Goal: Information Seeking & Learning: Learn about a topic

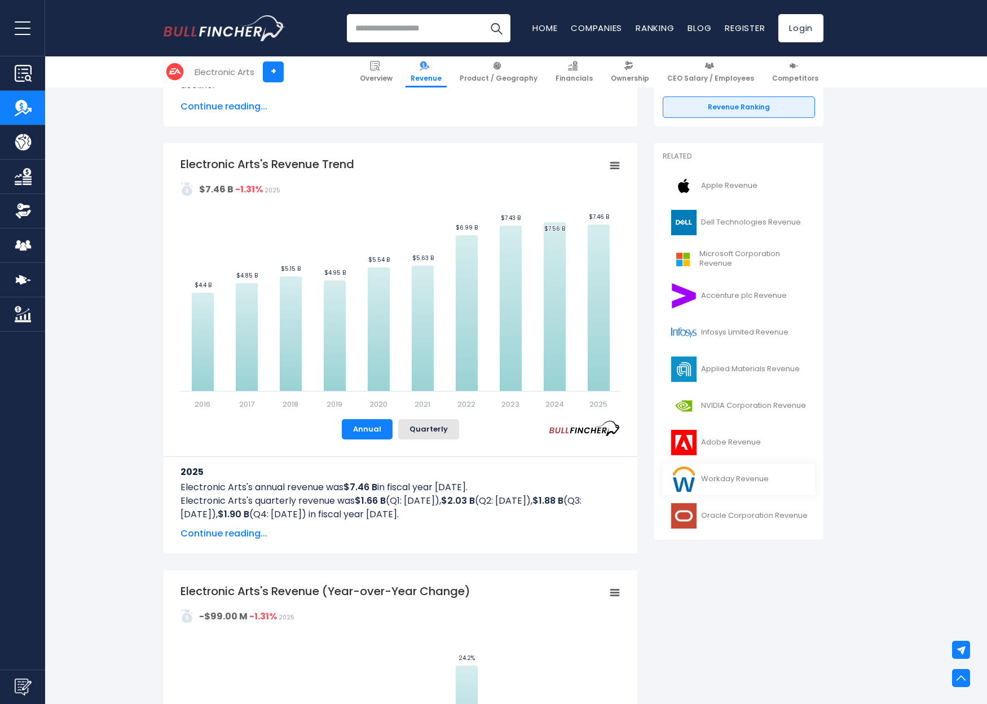
scroll to position [143, 0]
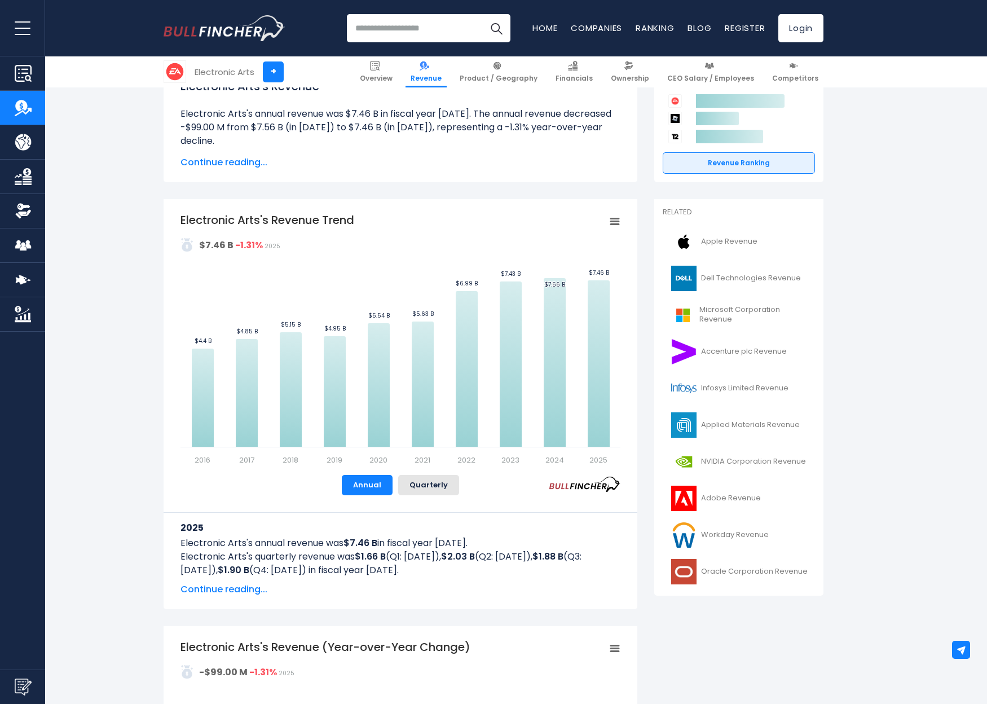
click at [442, 468] on div "Electronic Arts's Revenue Trend Created with Highcharts 12.1.2 Values Chart con…" at bounding box center [400, 353] width 440 height 283
click at [441, 485] on button "Quarterly" at bounding box center [428, 485] width 61 height 20
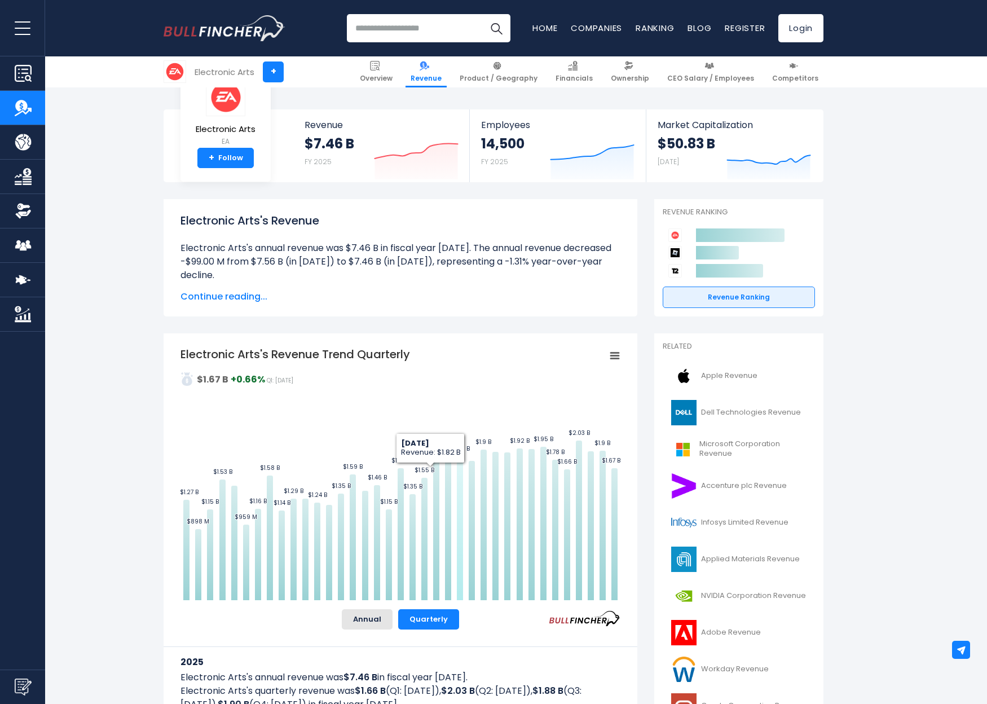
scroll to position [0, 0]
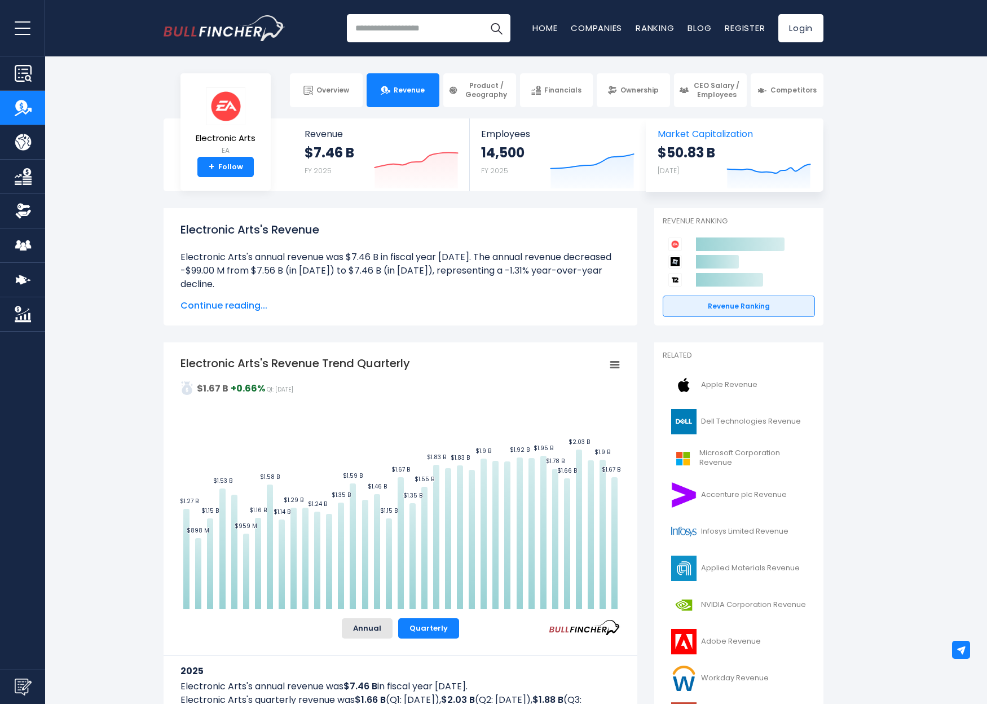
click at [791, 168] on icon at bounding box center [768, 168] width 83 height 9
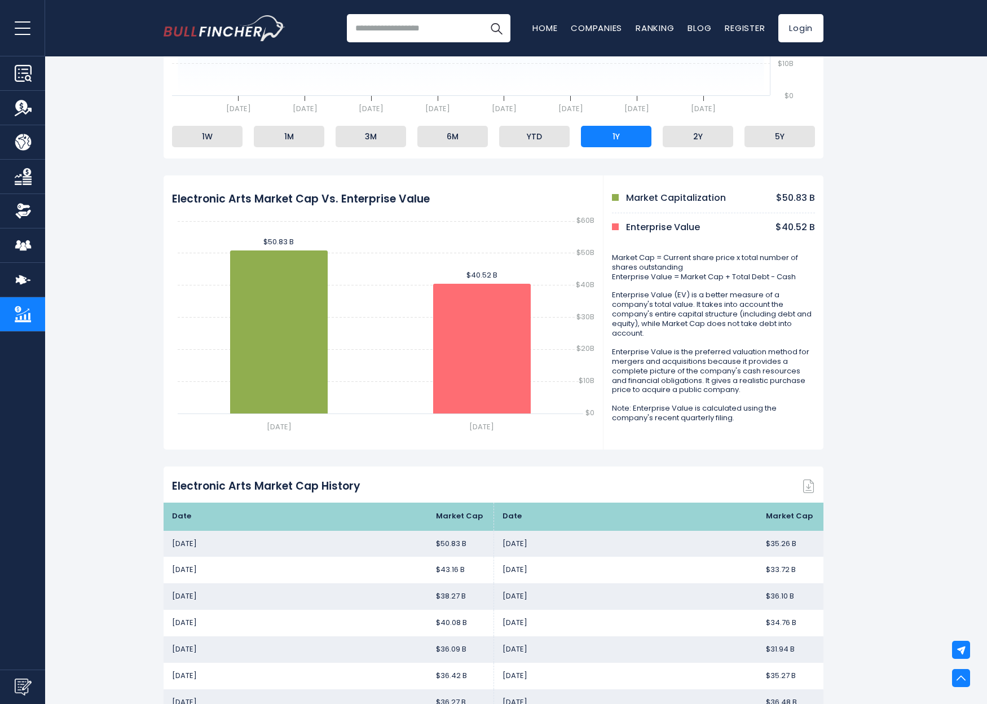
scroll to position [411, 0]
